Goal: Check status: Check status

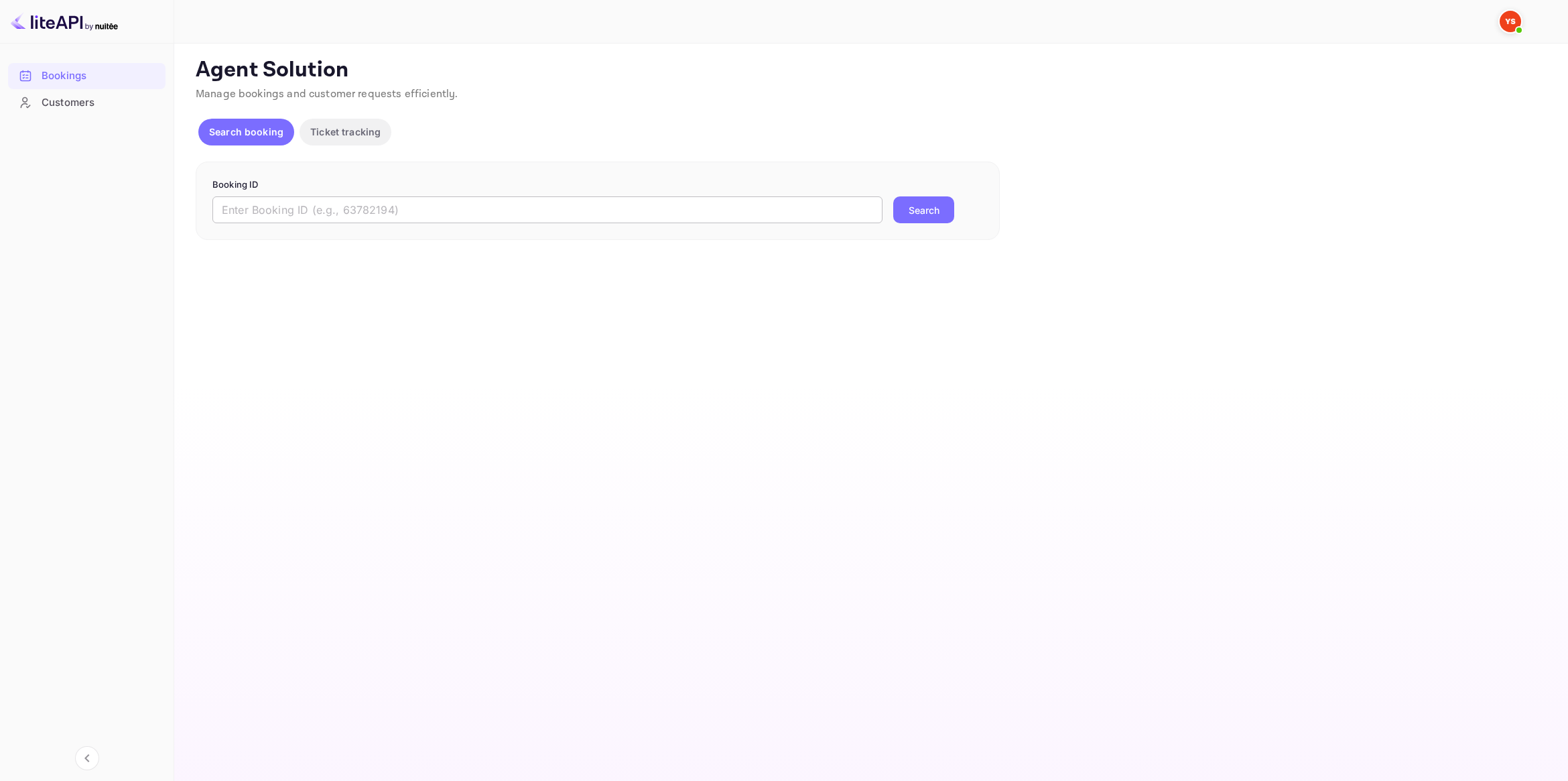
click at [316, 199] on input "text" at bounding box center [547, 209] width 670 height 27
paste input "9484789"
type input "9484789"
click at [913, 213] on button "Search" at bounding box center [923, 209] width 61 height 27
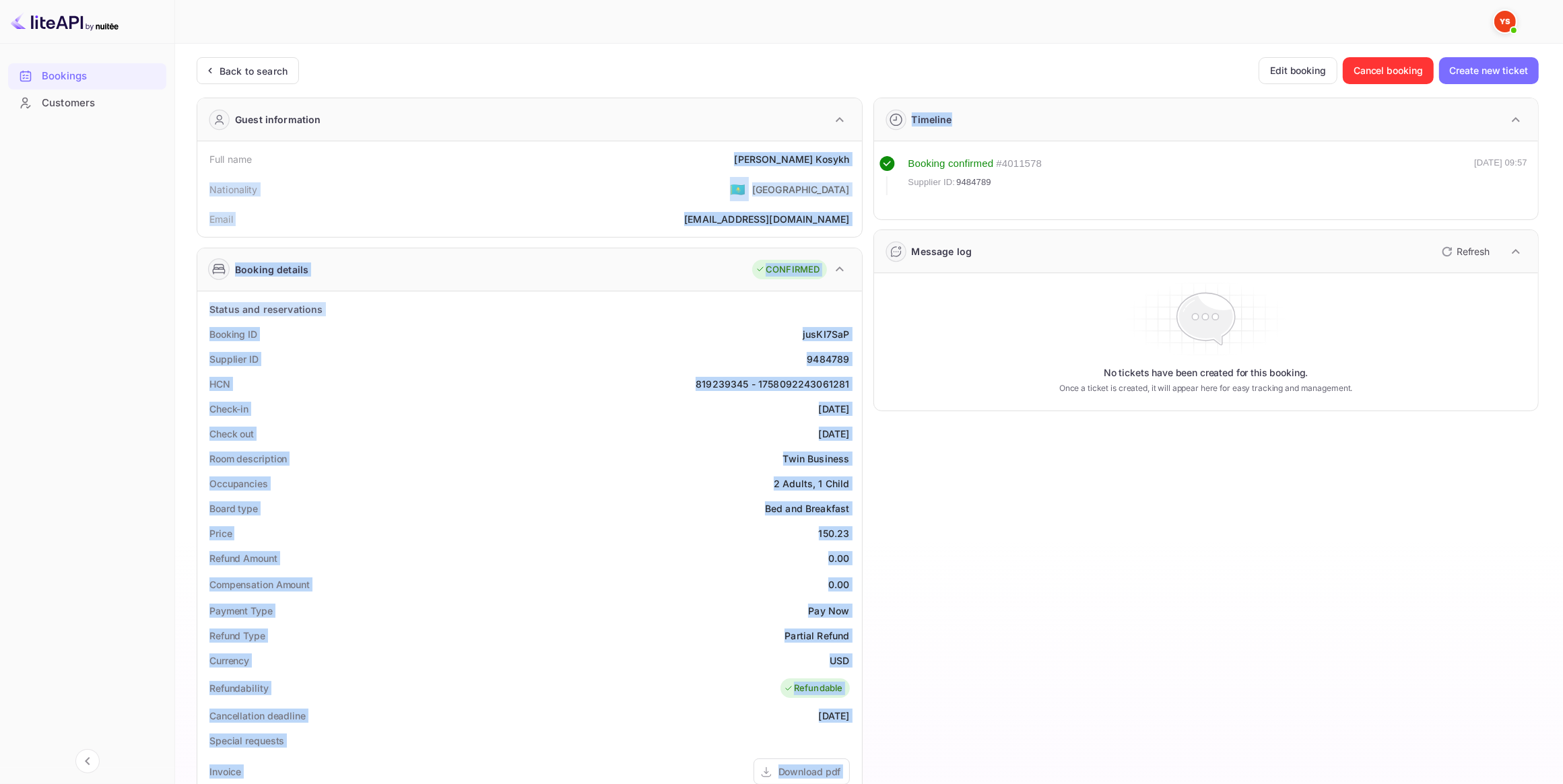
drag, startPoint x: 782, startPoint y: 153, endPoint x: 863, endPoint y: 163, distance: 81.6
click at [863, 163] on div "Guest information Full name [PERSON_NAME] Nationality 🇰🇿 [DEMOGRAPHIC_DATA] Ema…" at bounding box center [862, 591] width 1352 height 1008
click at [689, 165] on div "Full name [PERSON_NAME]" at bounding box center [529, 158] width 654 height 25
click at [745, 170] on div "Full name [PERSON_NAME]" at bounding box center [529, 158] width 654 height 25
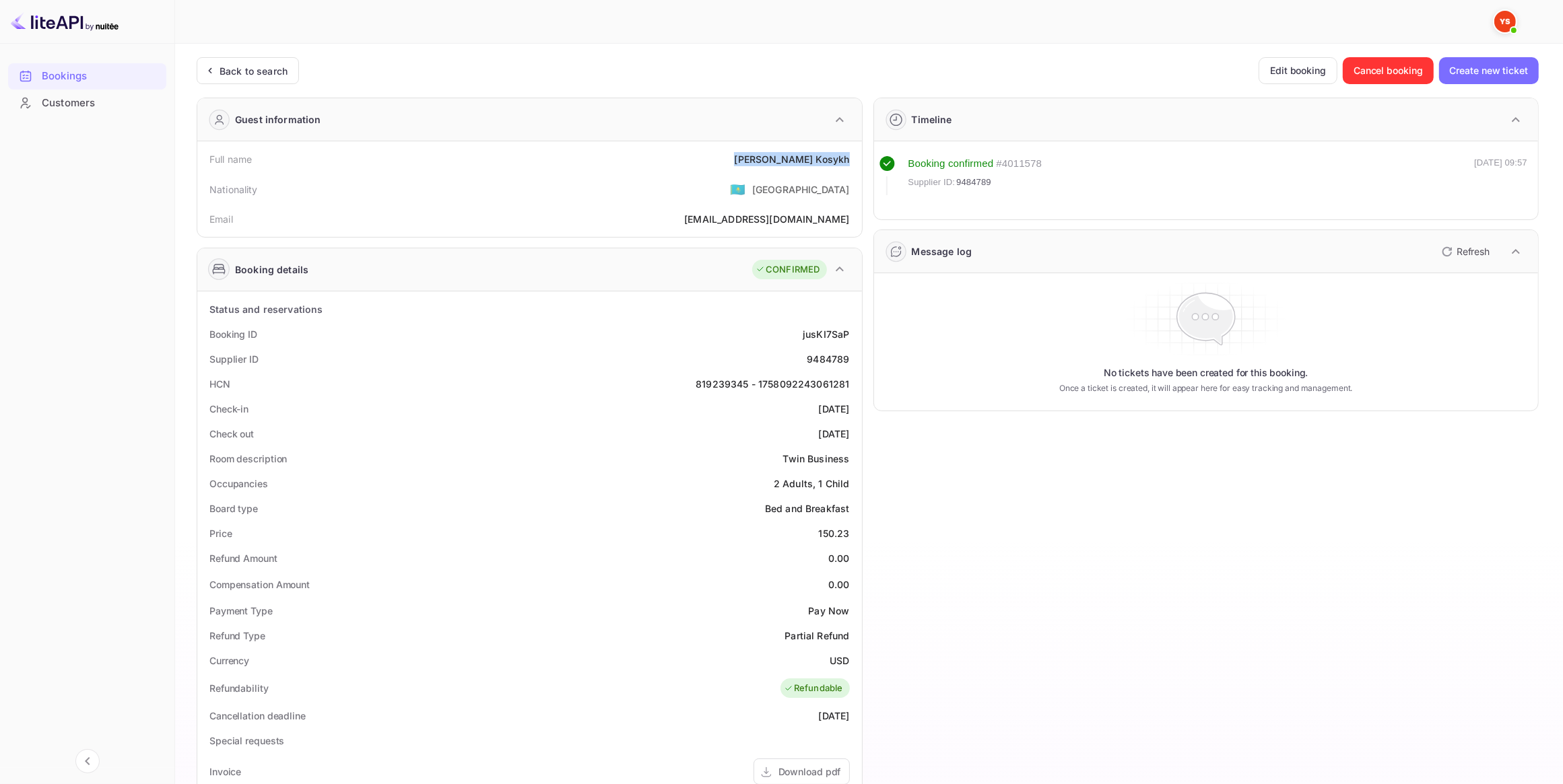
drag, startPoint x: 785, startPoint y: 160, endPoint x: 856, endPoint y: 161, distance: 71.0
click at [856, 161] on div "Full name [PERSON_NAME]" at bounding box center [529, 158] width 654 height 25
copy div "[PERSON_NAME]"
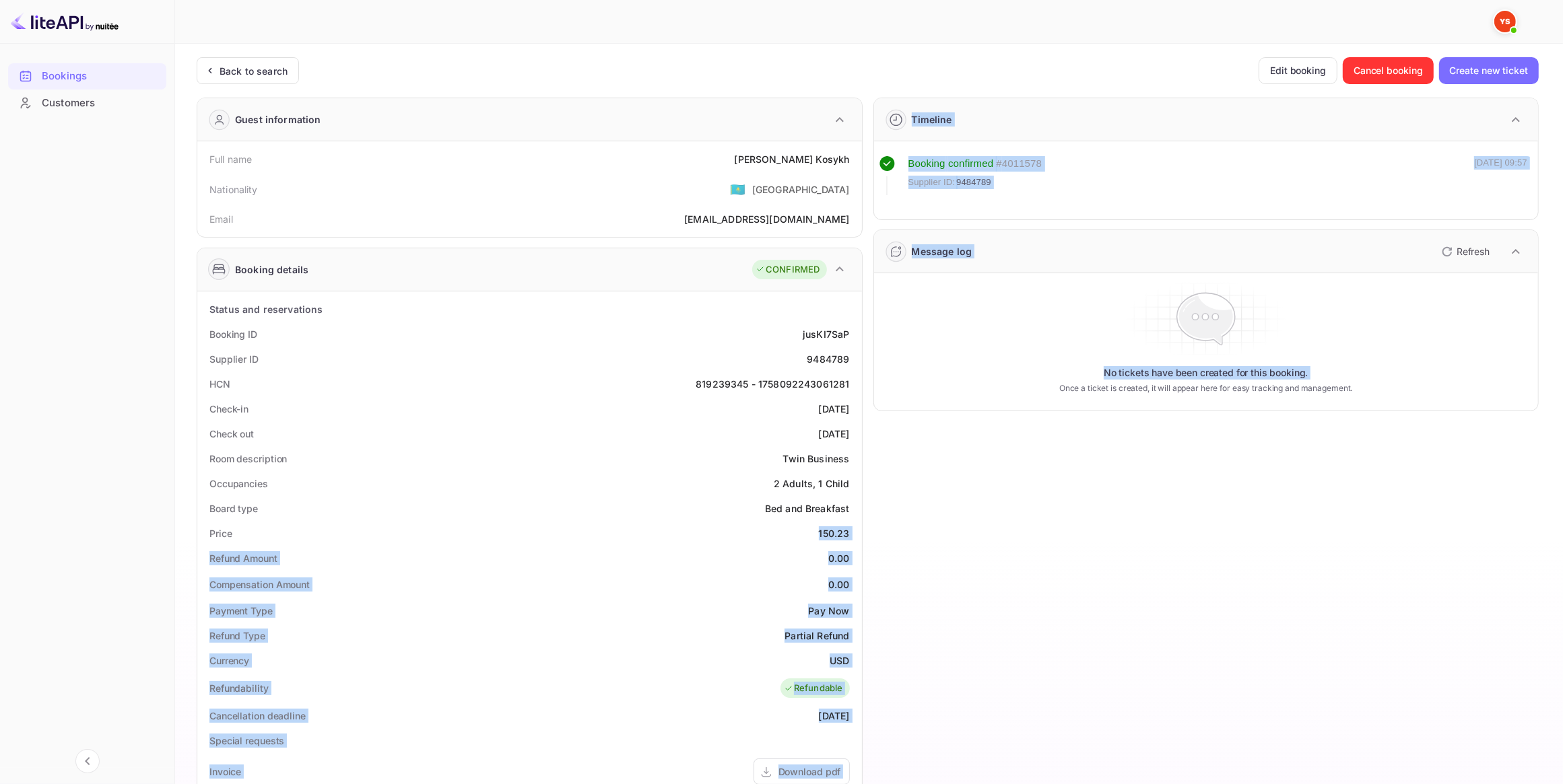
drag, startPoint x: 820, startPoint y: 532, endPoint x: 866, endPoint y: 534, distance: 46.0
click at [866, 534] on div "Guest information Full name [PERSON_NAME] Nationality 🇰🇿 [DEMOGRAPHIC_DATA] Ema…" at bounding box center [862, 591] width 1352 height 1008
click at [791, 536] on div "Price 150.23" at bounding box center [529, 533] width 654 height 25
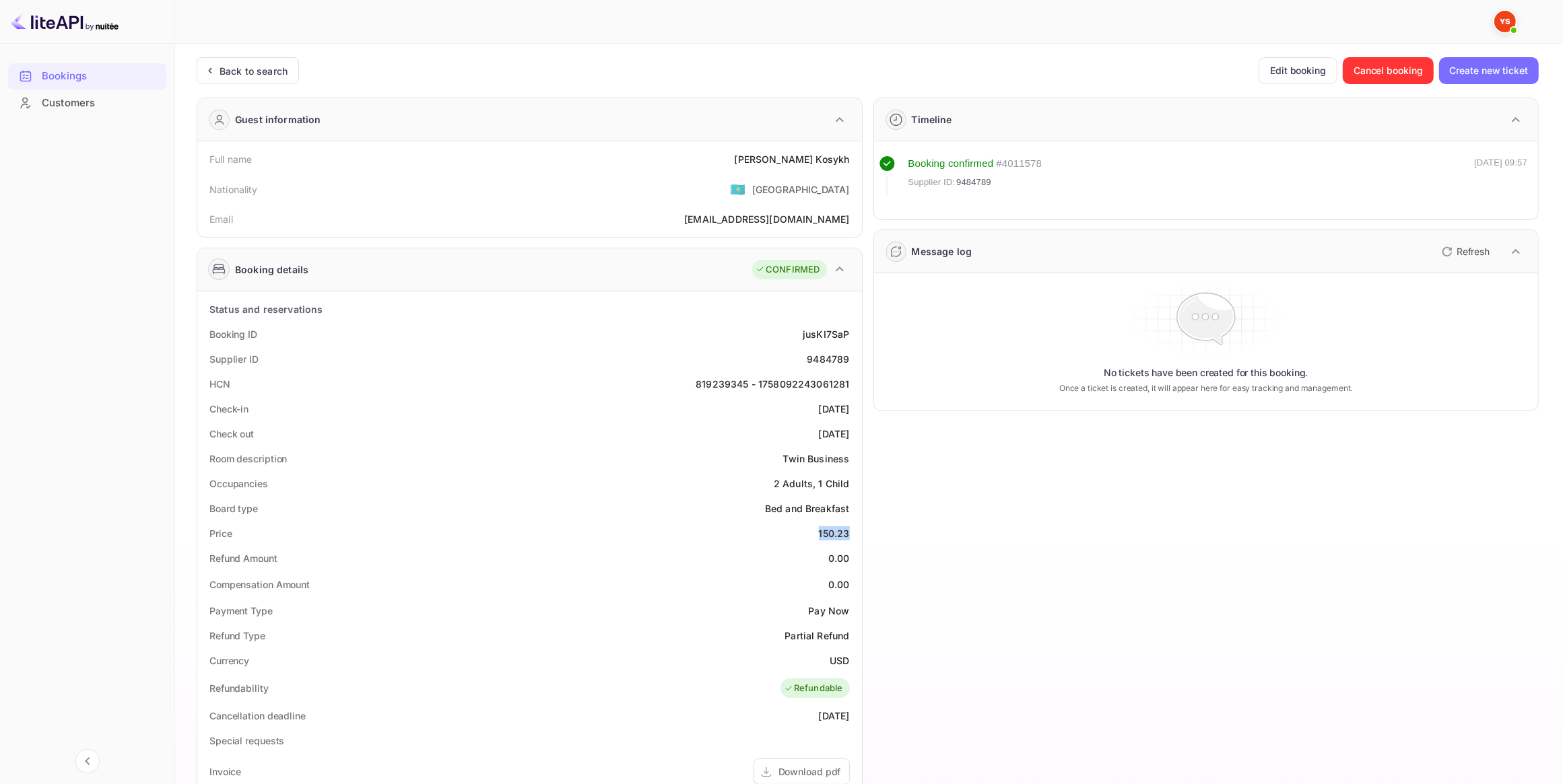
drag, startPoint x: 811, startPoint y: 532, endPoint x: 850, endPoint y: 532, distance: 39.0
click at [850, 532] on div "Price 150.23" at bounding box center [529, 533] width 654 height 25
copy div "150.23"
drag, startPoint x: 819, startPoint y: 657, endPoint x: 853, endPoint y: 658, distance: 34.0
click at [853, 659] on div "Currency USD" at bounding box center [529, 659] width 654 height 25
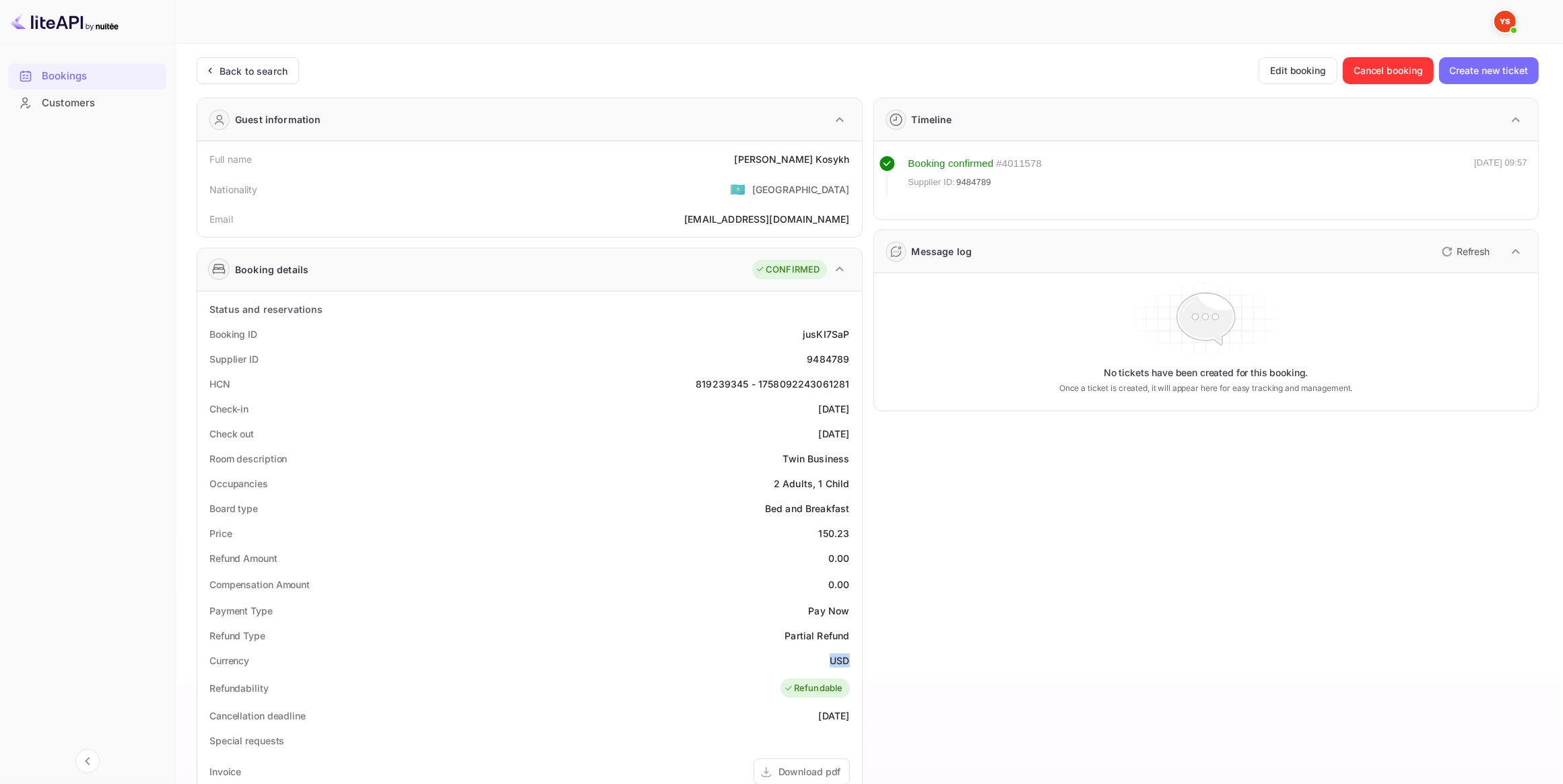
copy div "USD"
